Goal: Find specific page/section: Find specific page/section

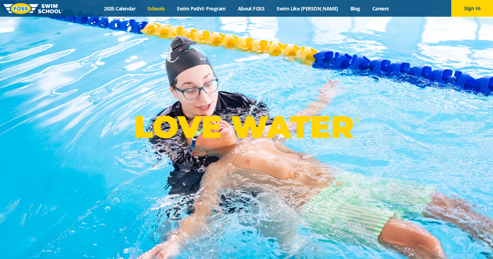
click at [169, 8] on link "Schools" at bounding box center [156, 8] width 29 height 7
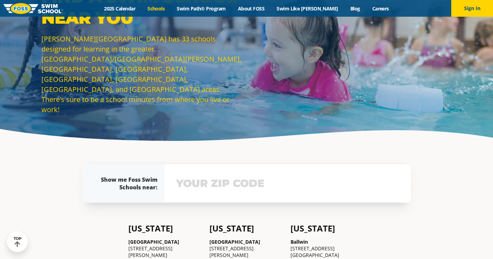
click at [221, 181] on input "text" at bounding box center [287, 183] width 227 height 20
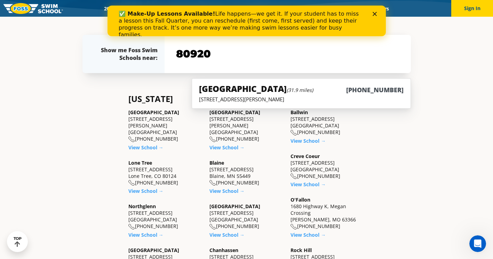
type input "80920"
